Goal: Task Accomplishment & Management: Manage account settings

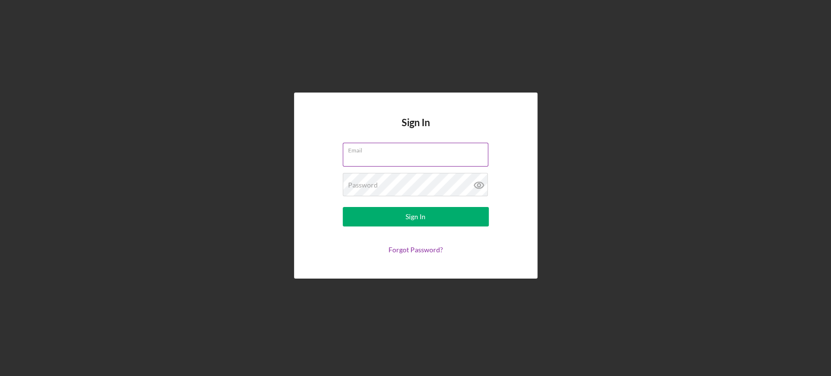
click at [400, 157] on input "Email" at bounding box center [415, 154] width 145 height 23
type input "[PERSON_NAME][EMAIL_ADDRESS][DOMAIN_NAME]"
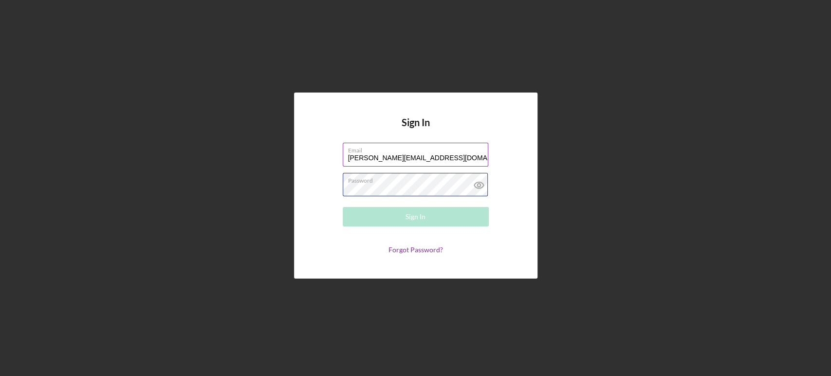
click at [430, 182] on div "Password Required" at bounding box center [416, 185] width 146 height 24
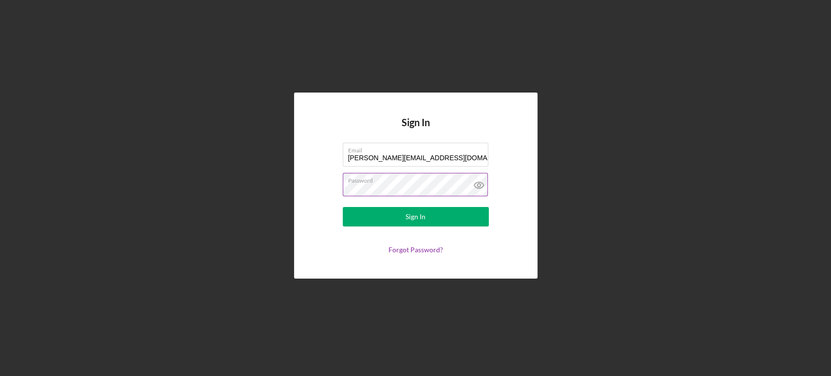
click at [343, 207] on button "Sign In" at bounding box center [416, 216] width 146 height 19
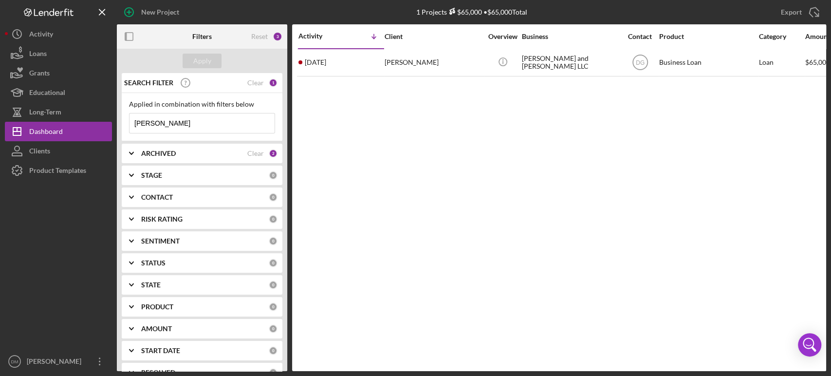
drag, startPoint x: 215, startPoint y: 124, endPoint x: 205, endPoint y: 124, distance: 10.2
click at [205, 124] on input "[PERSON_NAME]" at bounding box center [201, 122] width 145 height 19
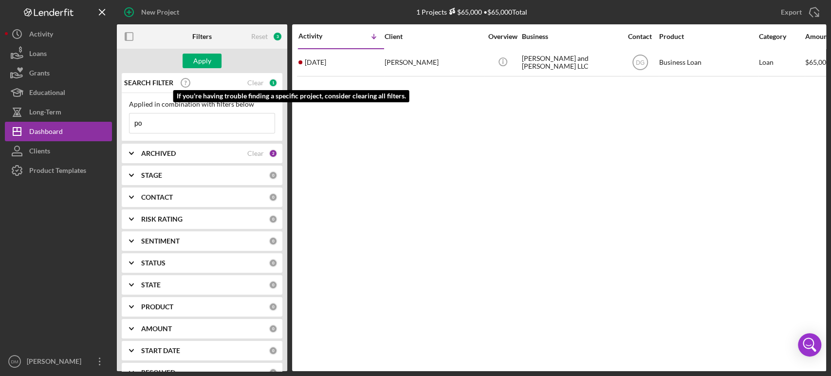
type input "p"
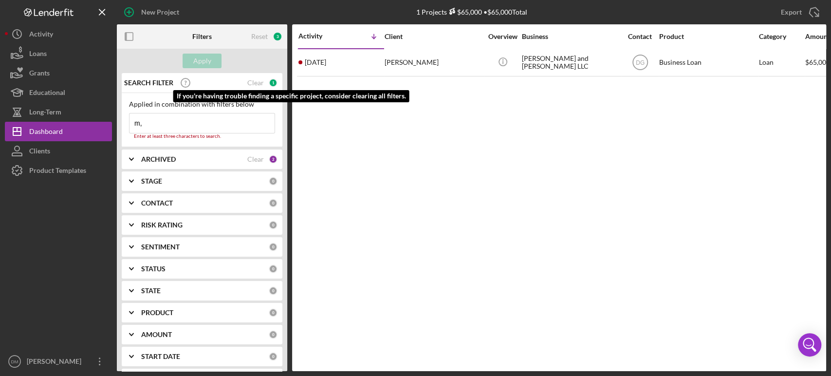
type input "m"
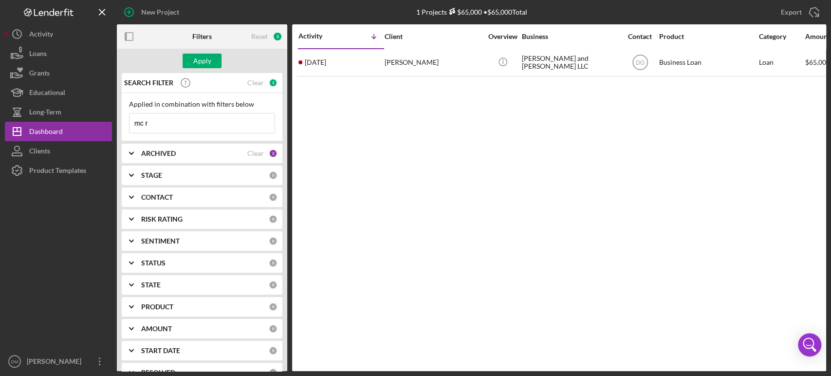
click at [169, 199] on b "CONTACT" at bounding box center [157, 197] width 32 height 8
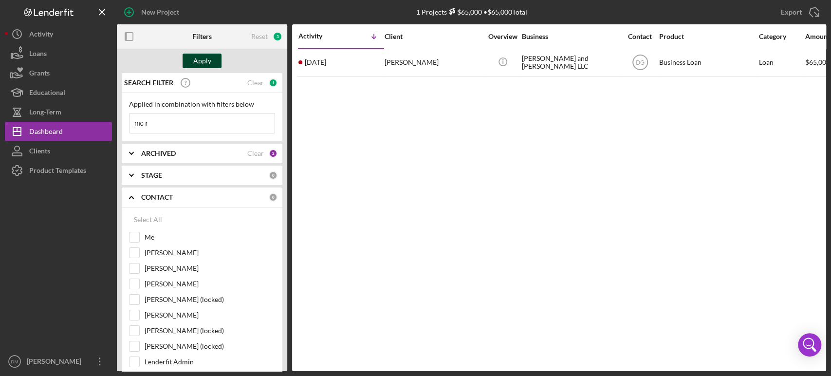
click at [197, 55] on div "Apply" at bounding box center [202, 61] width 18 height 15
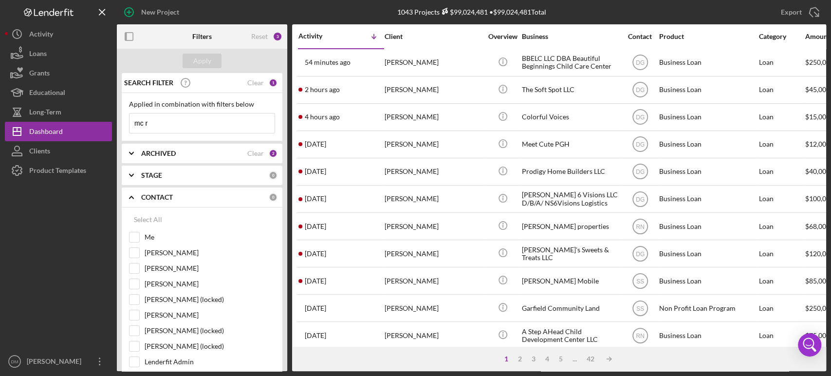
click at [201, 119] on input "mc r" at bounding box center [201, 122] width 145 height 19
type input "mc roof"
click at [214, 55] on button "Apply" at bounding box center [201, 61] width 39 height 15
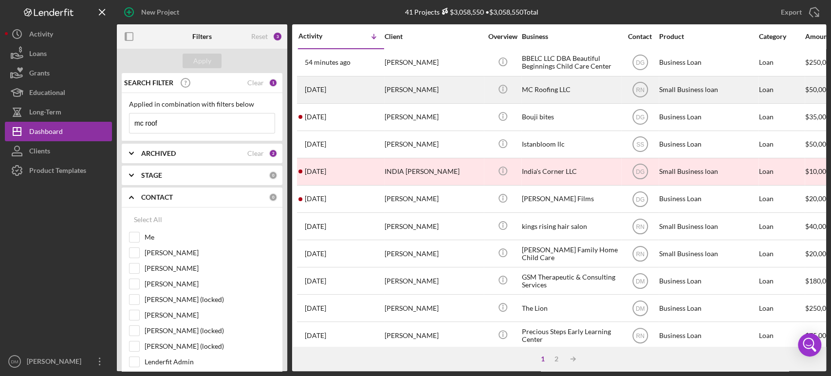
click at [463, 84] on div "[PERSON_NAME]" at bounding box center [432, 90] width 97 height 26
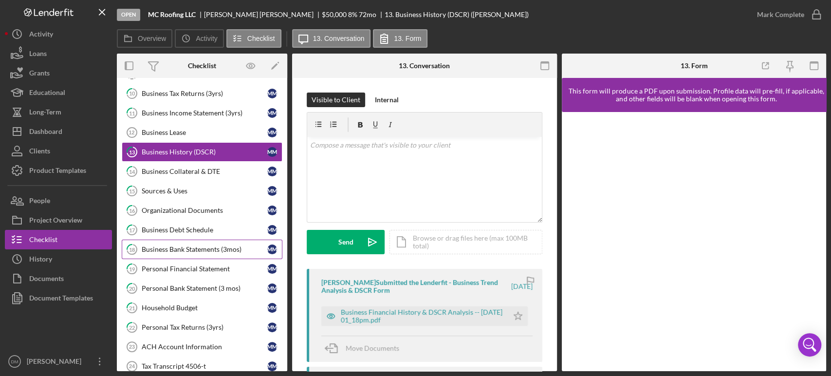
scroll to position [136, 0]
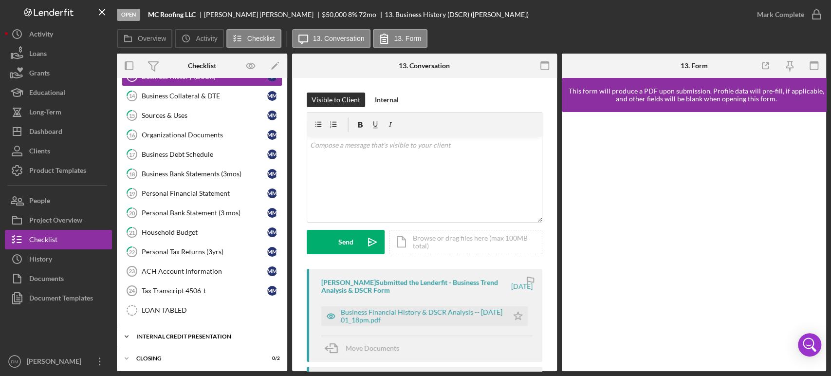
click at [145, 326] on div "Icon/Expander Internal Credit Presentation 0 / 16" at bounding box center [202, 335] width 170 height 19
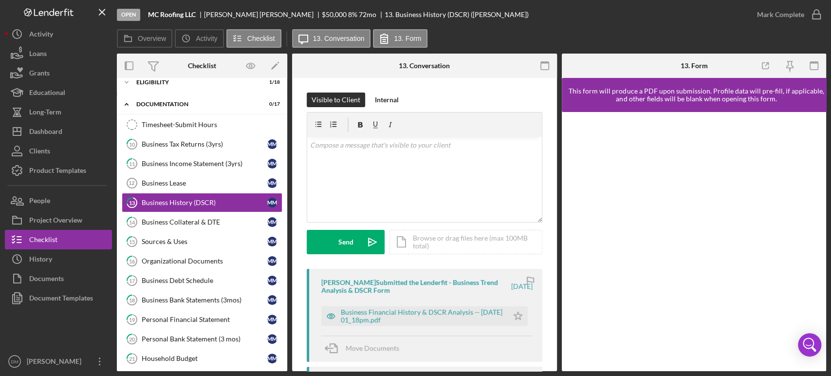
scroll to position [0, 0]
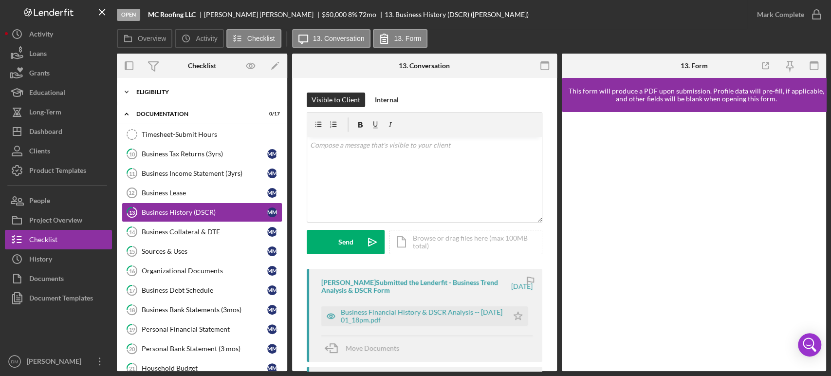
click at [127, 88] on icon "Icon/Expander" at bounding box center [126, 91] width 19 height 19
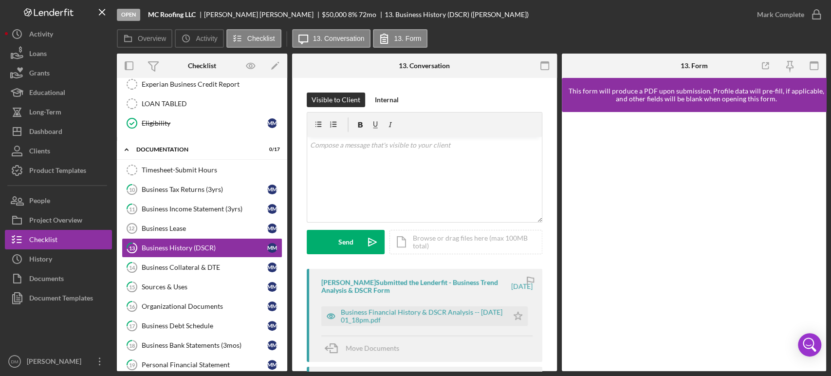
scroll to position [324, 0]
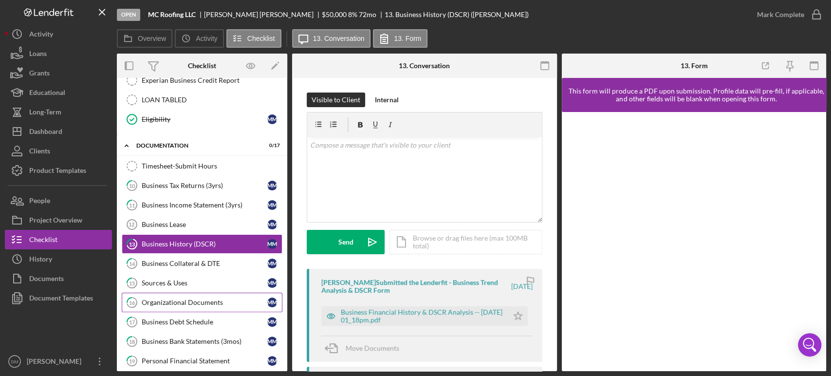
click at [202, 299] on div "Organizational Documents" at bounding box center [205, 302] width 126 height 8
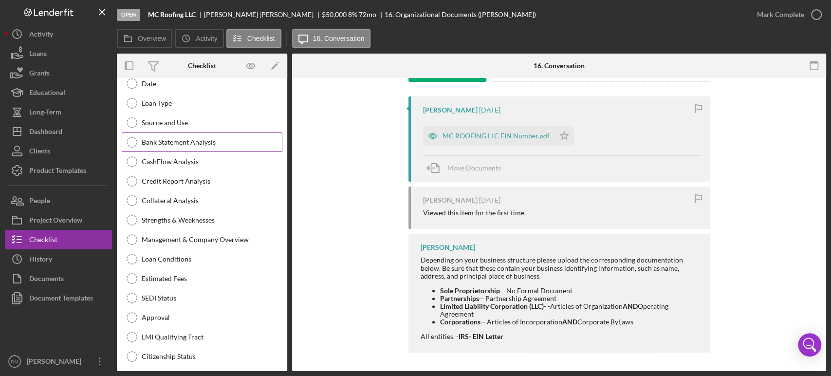
scroll to position [804, 0]
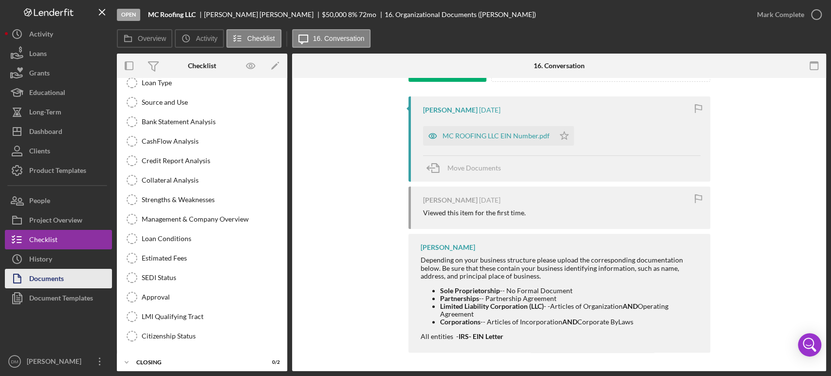
click at [63, 272] on div "Documents" at bounding box center [46, 280] width 35 height 22
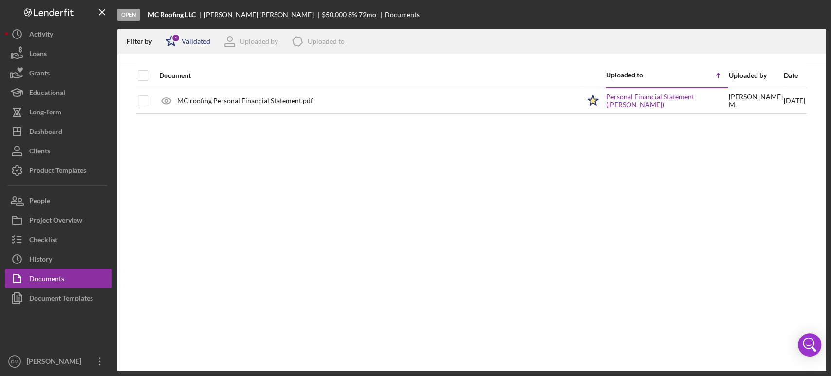
click at [192, 41] on div "Validated" at bounding box center [195, 41] width 29 height 8
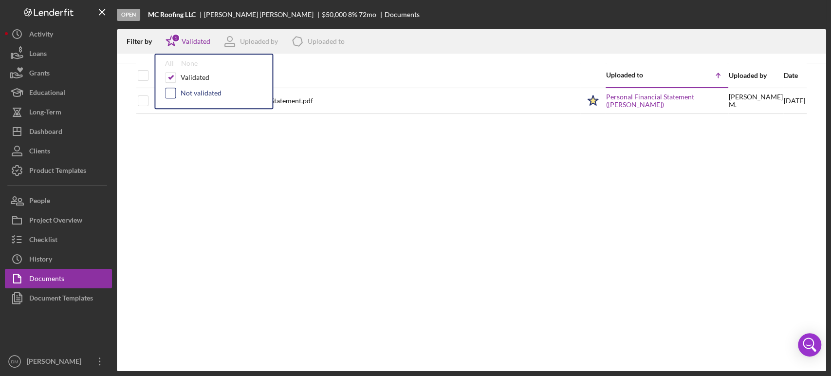
click at [168, 89] on input "checkbox" at bounding box center [170, 93] width 10 height 10
checkbox input "true"
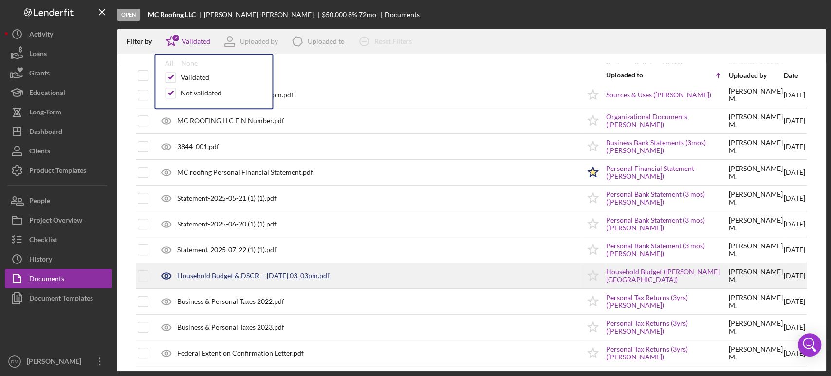
scroll to position [344, 0]
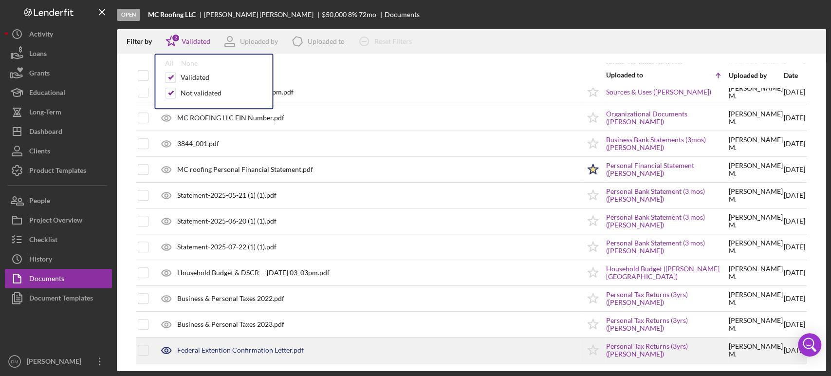
click at [279, 351] on div "Federal Extention Confirmation Letter.pdf" at bounding box center [240, 350] width 127 height 8
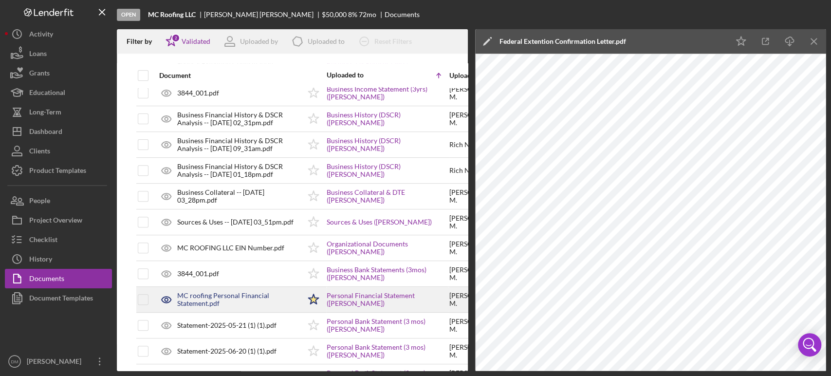
scroll to position [182, 0]
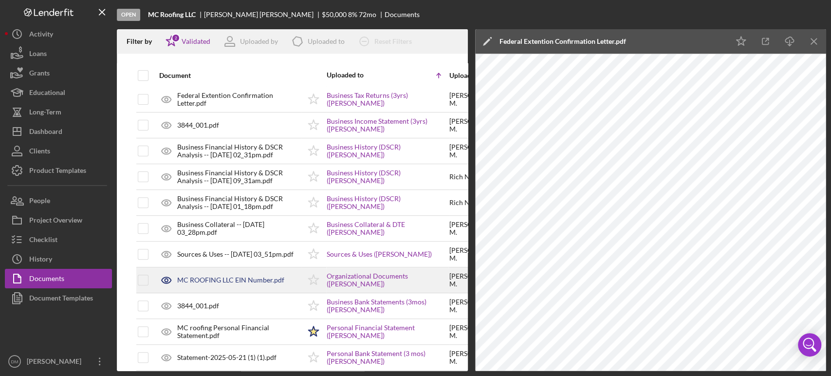
click at [222, 277] on div "MC ROOFING LLC EIN Number.pdf" at bounding box center [230, 280] width 107 height 8
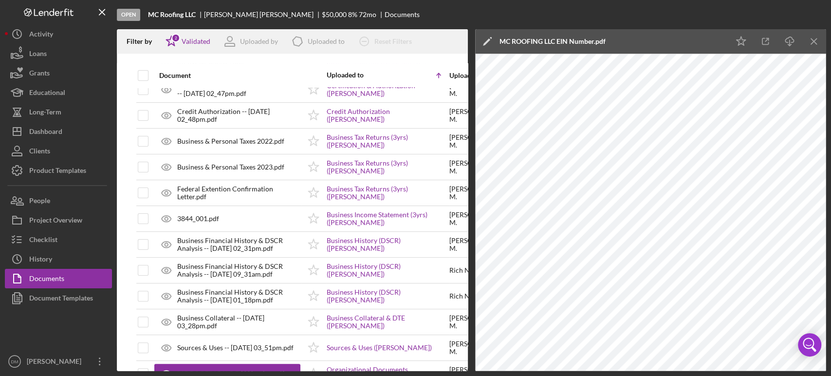
scroll to position [82, 0]
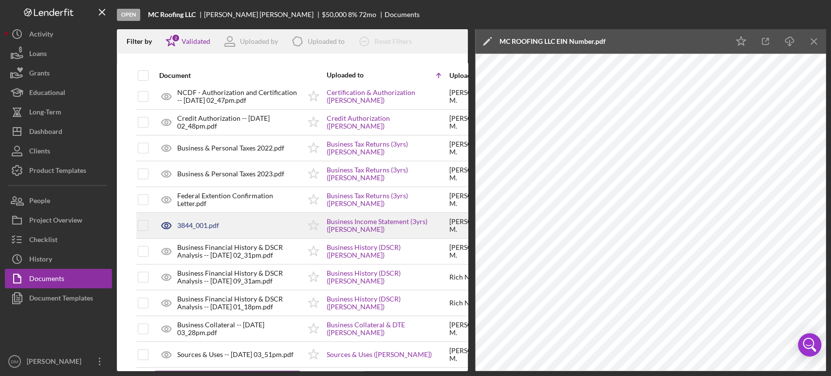
click at [192, 221] on div "3844_001.pdf" at bounding box center [198, 225] width 42 height 8
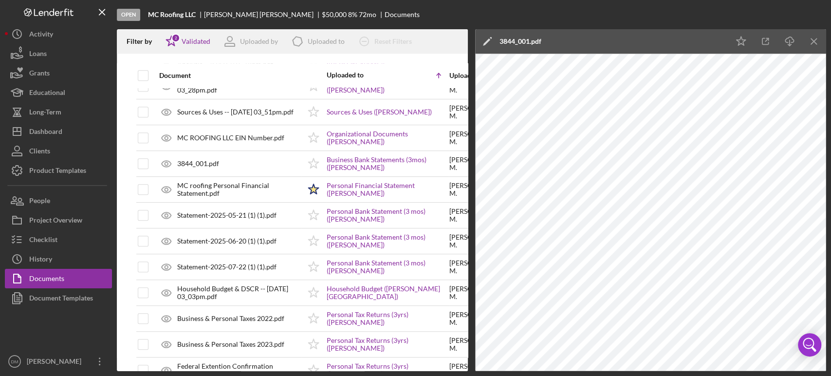
scroll to position [352, 0]
